Goal: Task Accomplishment & Management: Complete application form

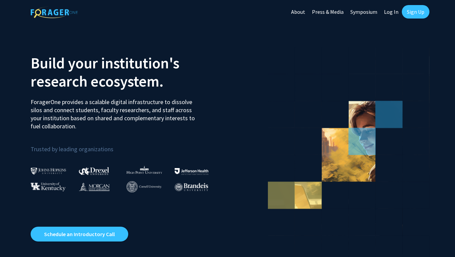
click at [418, 15] on link "Sign Up" at bounding box center [416, 11] width 28 height 13
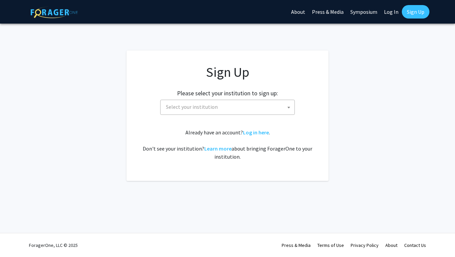
click at [247, 109] on span "Select your institution" at bounding box center [228, 107] width 131 height 14
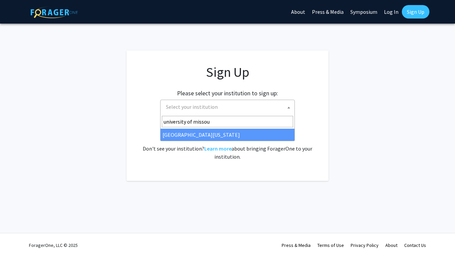
type input "university of missou"
select select "33"
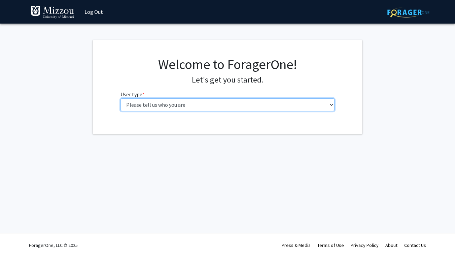
select select "5: faculty"
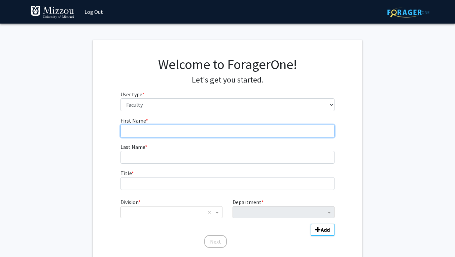
click at [228, 131] on input "First Name * required" at bounding box center [228, 131] width 214 height 13
type input "Amanda"
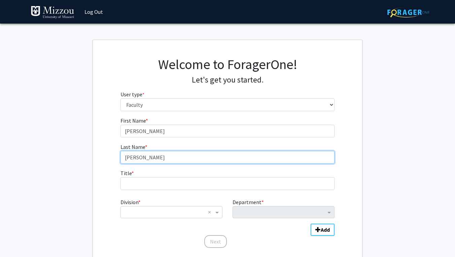
type input "Olsen"
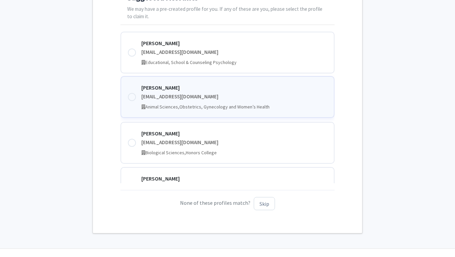
scroll to position [178, 0]
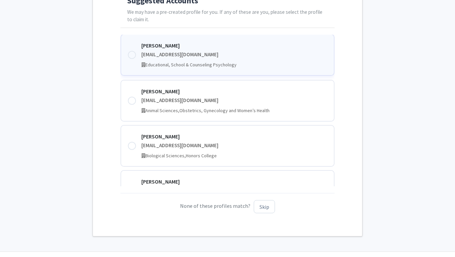
click at [224, 55] on div "aolsen@umsystem.edu" at bounding box center [234, 55] width 186 height 8
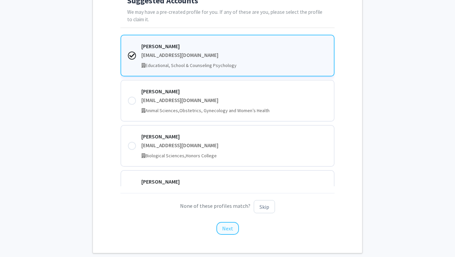
click at [228, 228] on button "Next" at bounding box center [227, 228] width 23 height 13
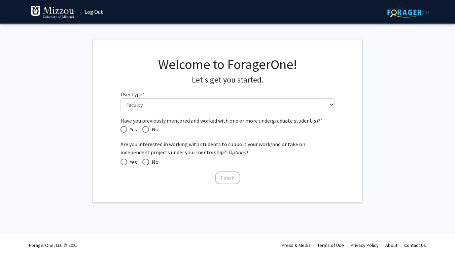
click at [144, 128] on span "Have you previously mentored and worked with one or more undergraduate student(…" at bounding box center [145, 129] width 7 height 7
click at [144, 128] on input "No" at bounding box center [145, 129] width 7 height 7
radio input "true"
click at [121, 160] on span at bounding box center [124, 162] width 7 height 7
click at [121, 160] on input "Yes" at bounding box center [124, 162] width 7 height 7
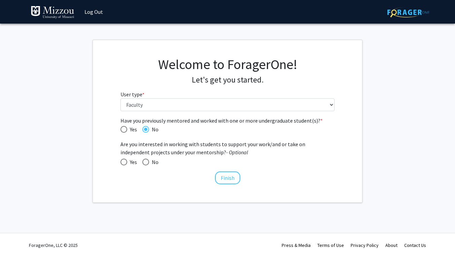
radio input "true"
click at [221, 175] on button "Finish" at bounding box center [227, 177] width 25 height 13
